Goal: Transaction & Acquisition: Purchase product/service

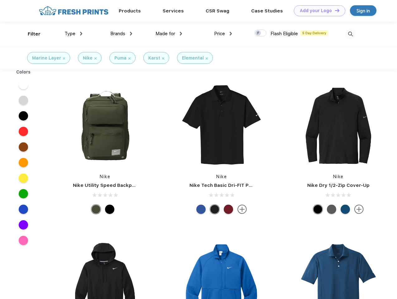
click at [317, 11] on link "Add your Logo Design Tool" at bounding box center [319, 10] width 51 height 11
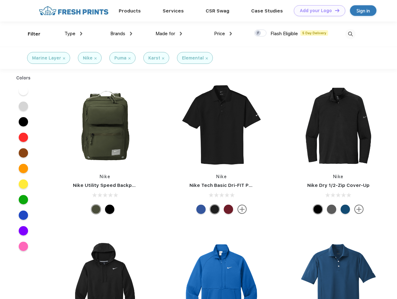
click at [0, 0] on div "Design Tool" at bounding box center [0, 0] width 0 height 0
click at [334, 10] on link "Add your Logo Design Tool" at bounding box center [319, 10] width 51 height 11
click at [30, 34] on div "Filter" at bounding box center [34, 34] width 13 height 7
click at [74, 34] on span "Type" at bounding box center [69, 34] width 11 height 6
click at [121, 34] on span "Brands" at bounding box center [117, 34] width 15 height 6
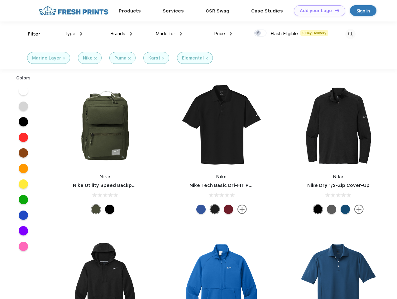
click at [169, 34] on span "Made for" at bounding box center [165, 34] width 20 height 6
click at [223, 34] on span "Price" at bounding box center [219, 34] width 11 height 6
click at [260, 33] on div at bounding box center [260, 33] width 12 height 7
click at [258, 33] on input "checkbox" at bounding box center [256, 31] width 4 height 4
click at [350, 34] on img at bounding box center [350, 34] width 10 height 10
